Goal: Communication & Community: Participate in discussion

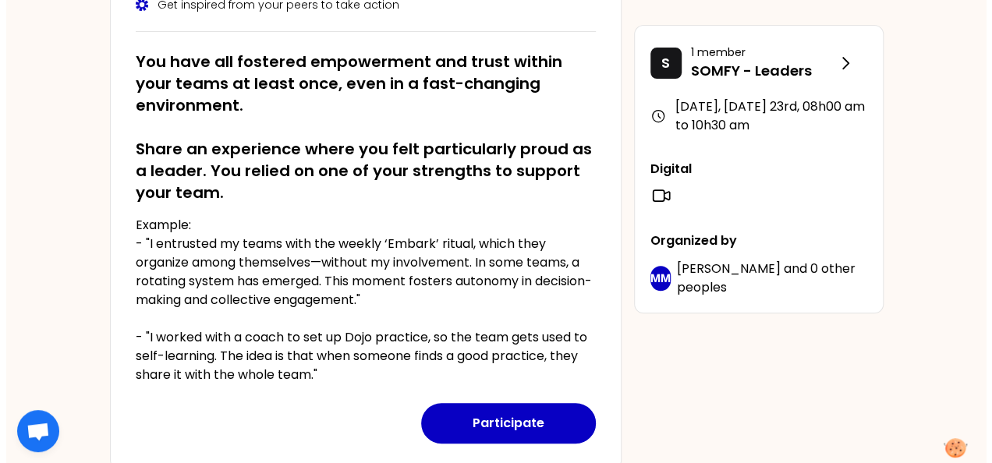
scroll to position [259, 0]
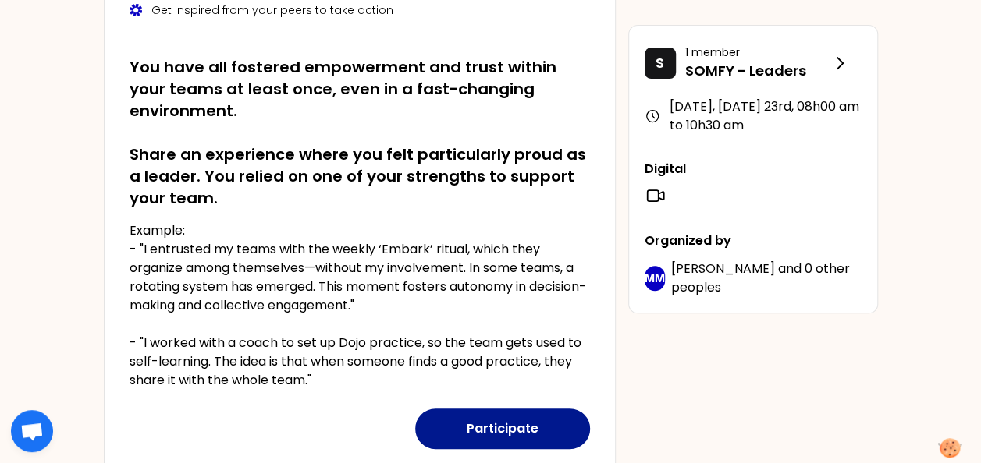
click at [535, 423] on button "Participate" at bounding box center [502, 429] width 175 height 41
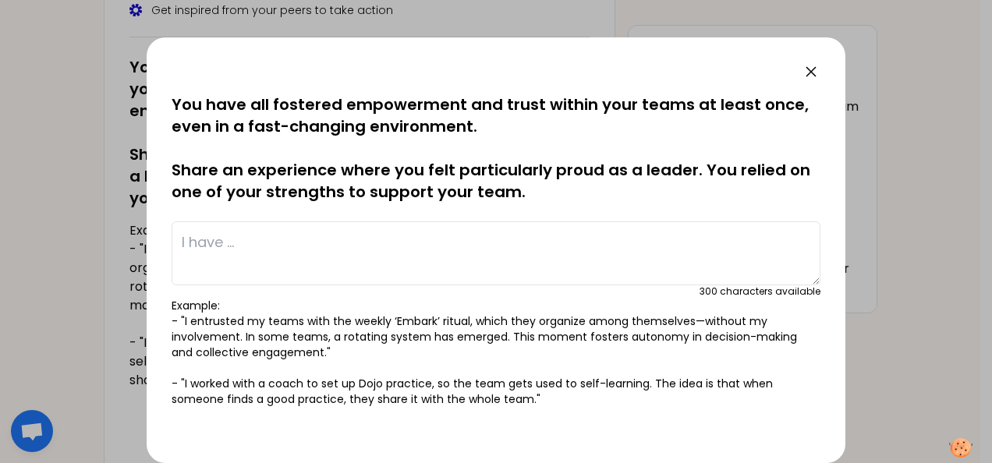
click at [566, 257] on textarea at bounding box center [496, 254] width 649 height 64
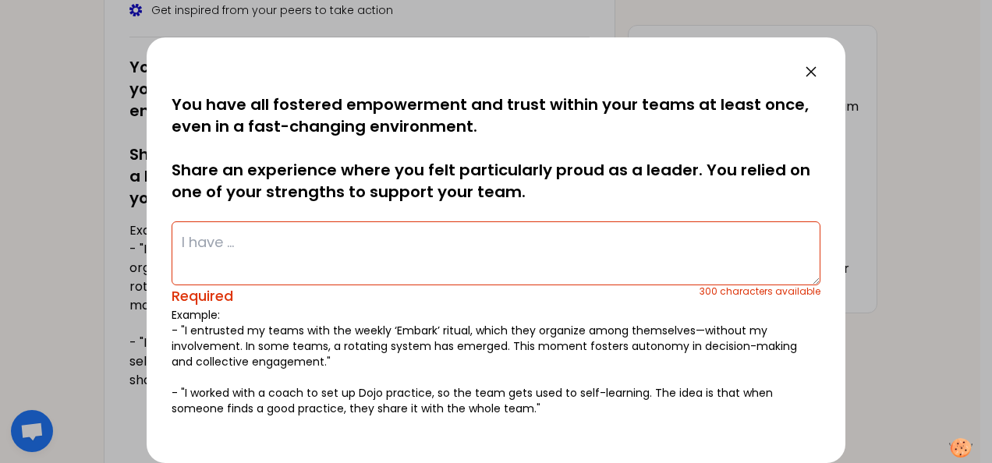
paste textarea "When a new junior team member joined us from a completely different job, I real…"
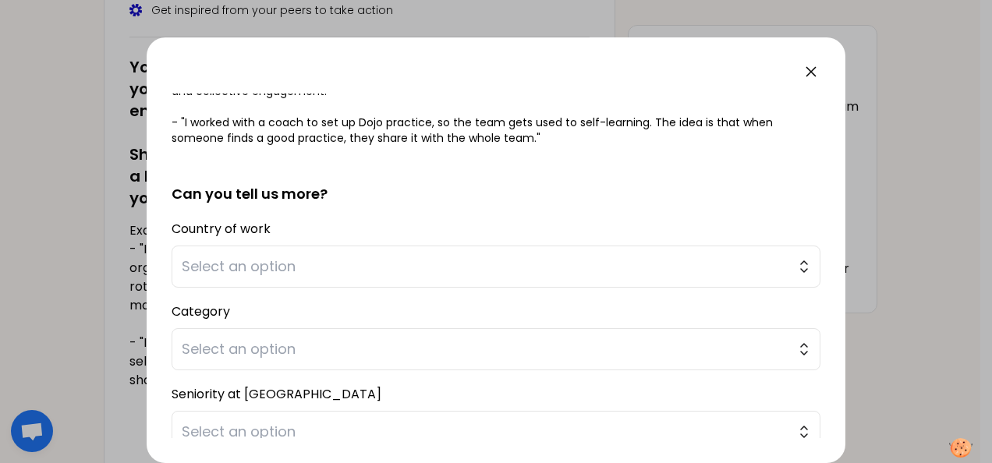
scroll to position [270, 0]
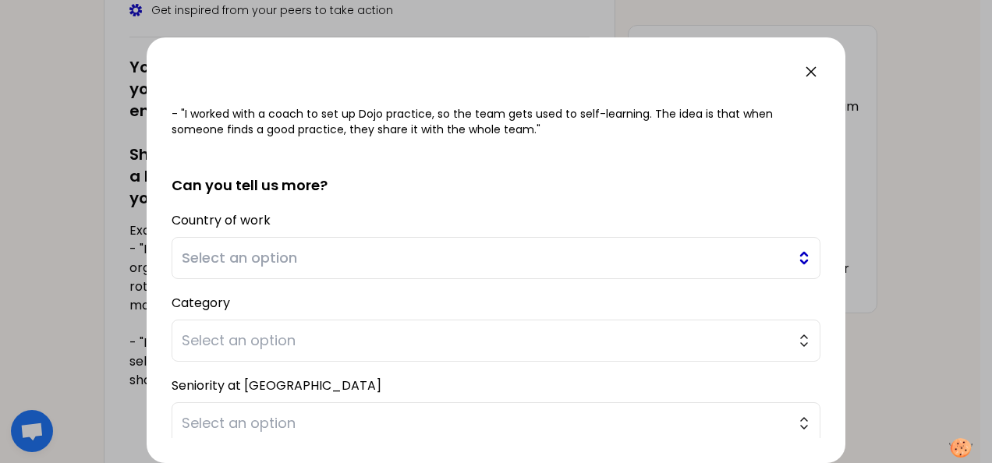
type textarea "When a new junior team member joined us from a completely different job, I real…"
click at [722, 245] on button "Select an option" at bounding box center [496, 258] width 649 height 42
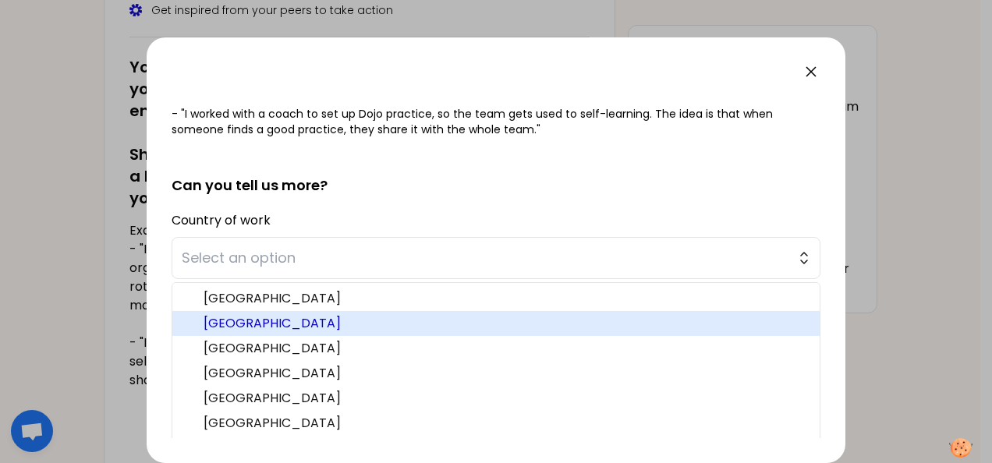
scroll to position [337, 0]
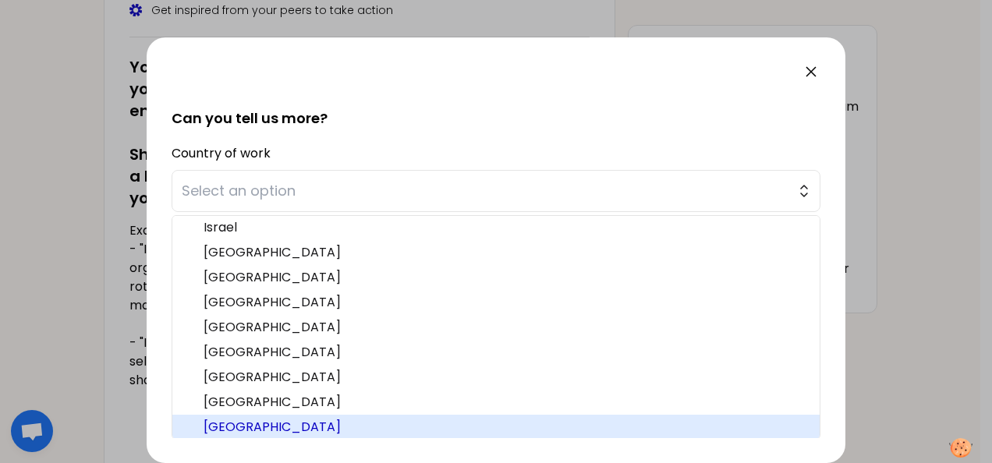
click at [472, 430] on span "[GEOGRAPHIC_DATA]" at bounding box center [506, 427] width 604 height 19
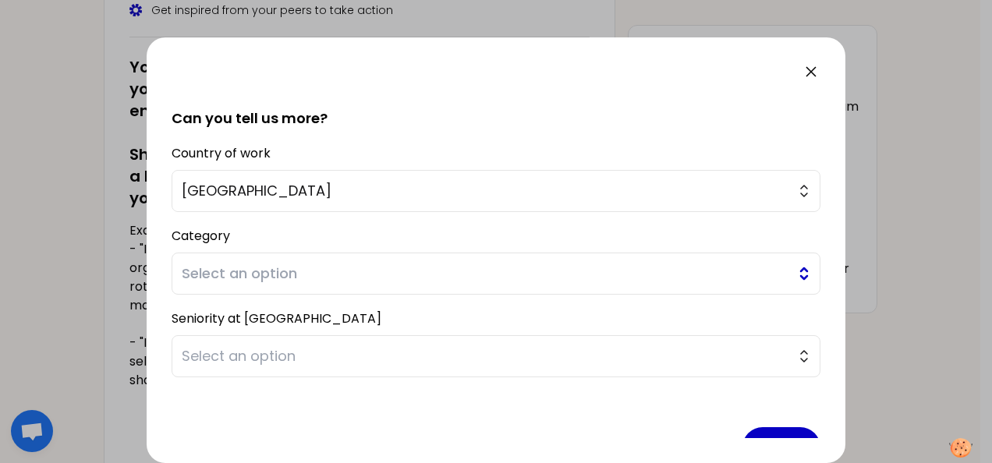
click at [412, 275] on span "Select an option" at bounding box center [485, 274] width 607 height 22
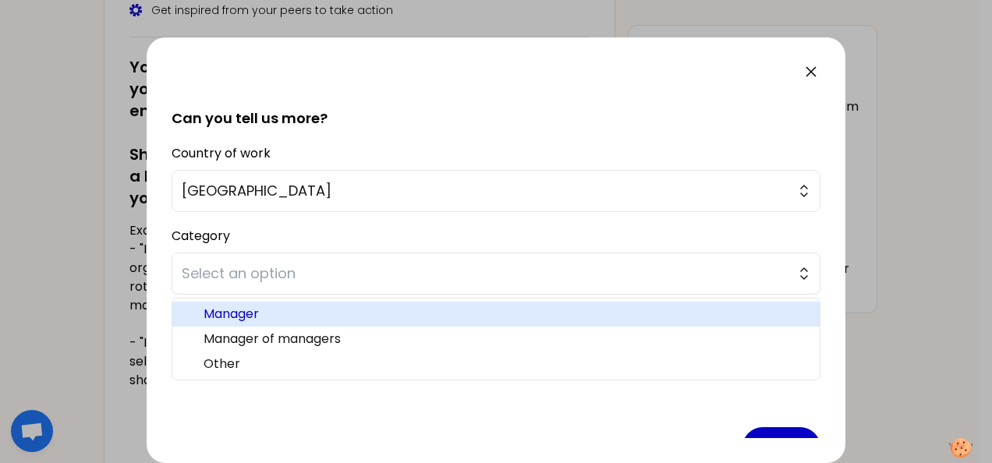
click at [376, 319] on span "Manager" at bounding box center [506, 314] width 604 height 19
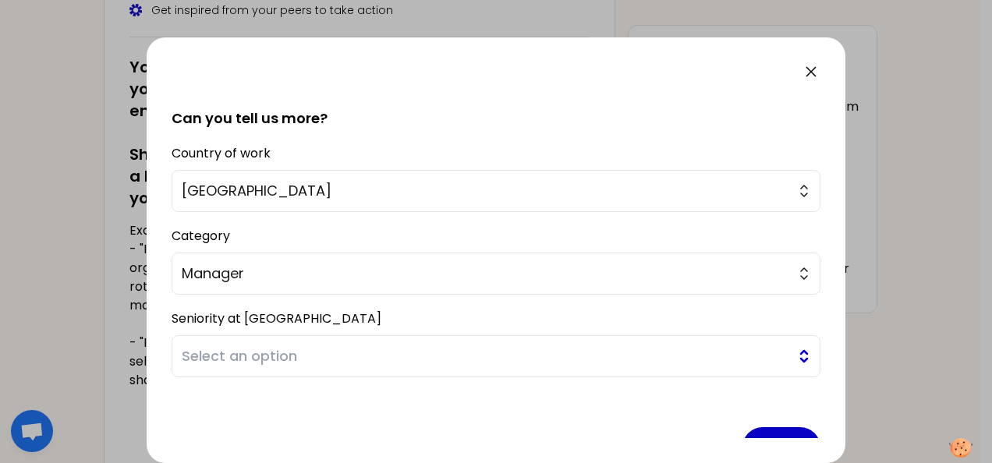
click at [375, 354] on span "Select an option" at bounding box center [485, 357] width 607 height 22
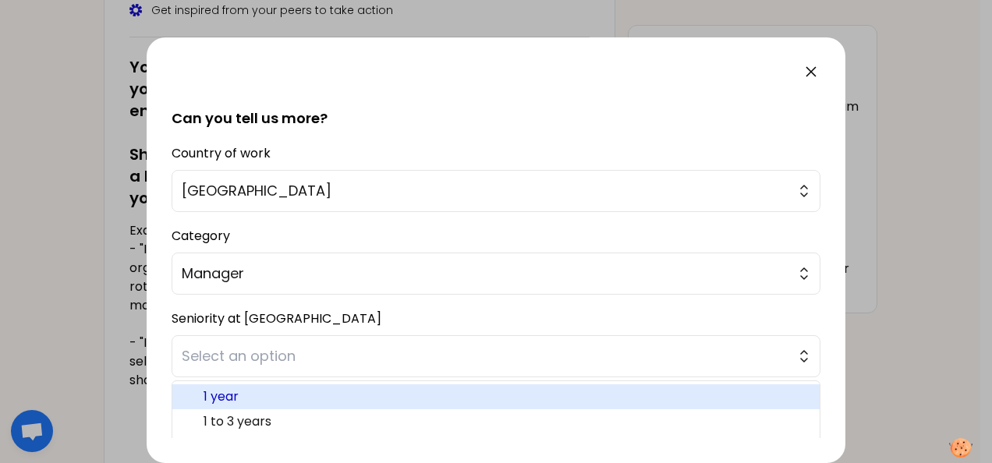
click at [343, 398] on span "1 year" at bounding box center [506, 397] width 604 height 19
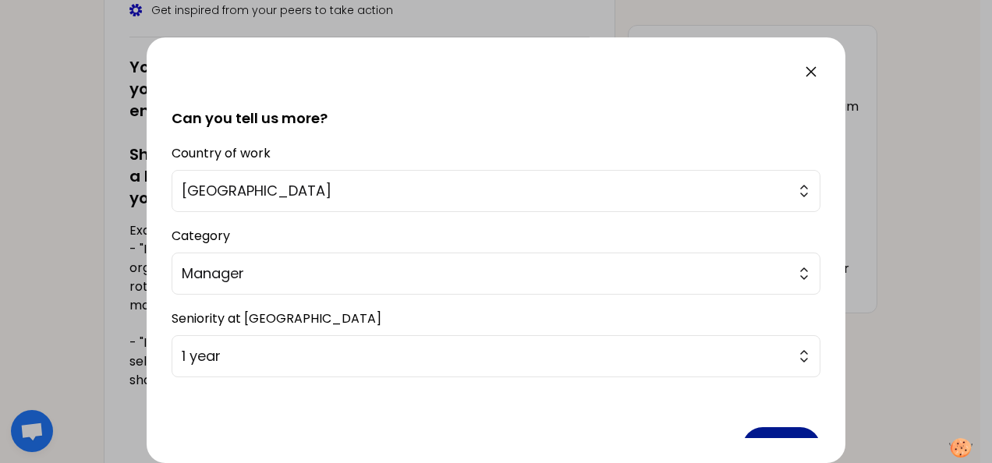
click at [763, 434] on button "Share" at bounding box center [782, 448] width 78 height 41
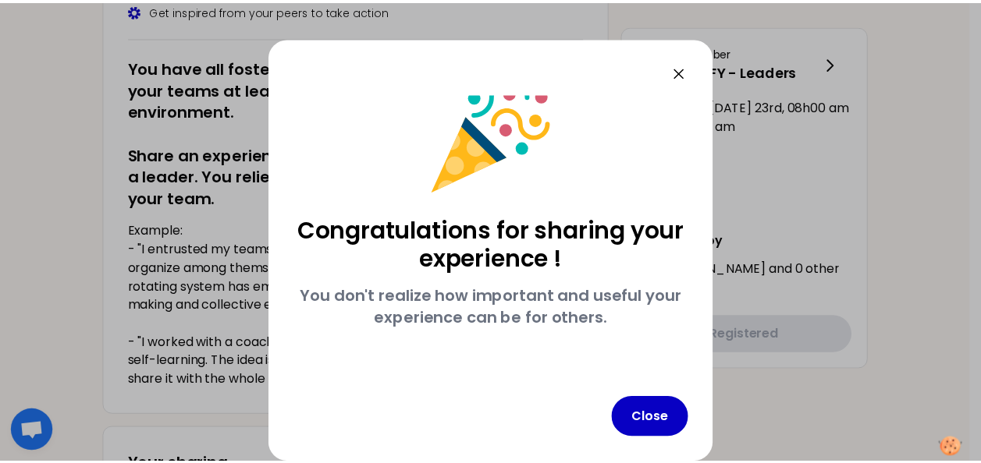
scroll to position [27, 0]
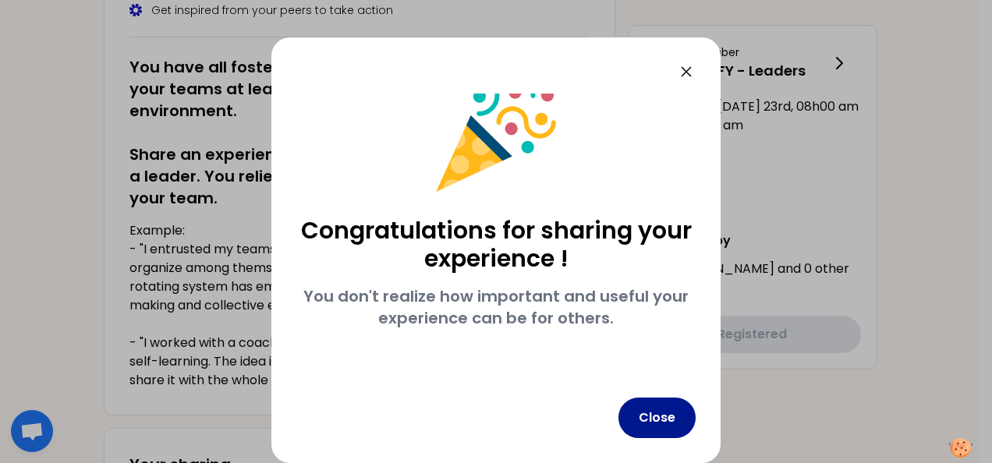
click at [662, 423] on button "Close" at bounding box center [657, 418] width 77 height 41
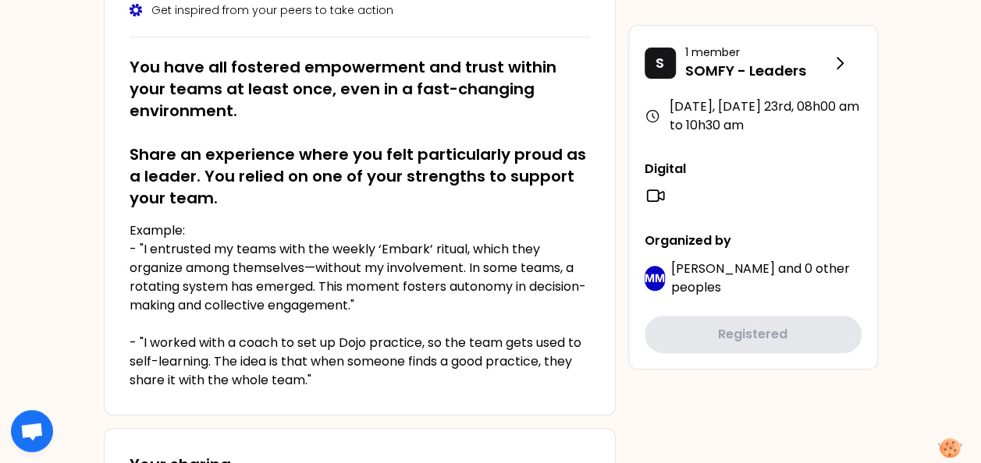
scroll to position [0, 0]
